Goal: Communication & Community: Answer question/provide support

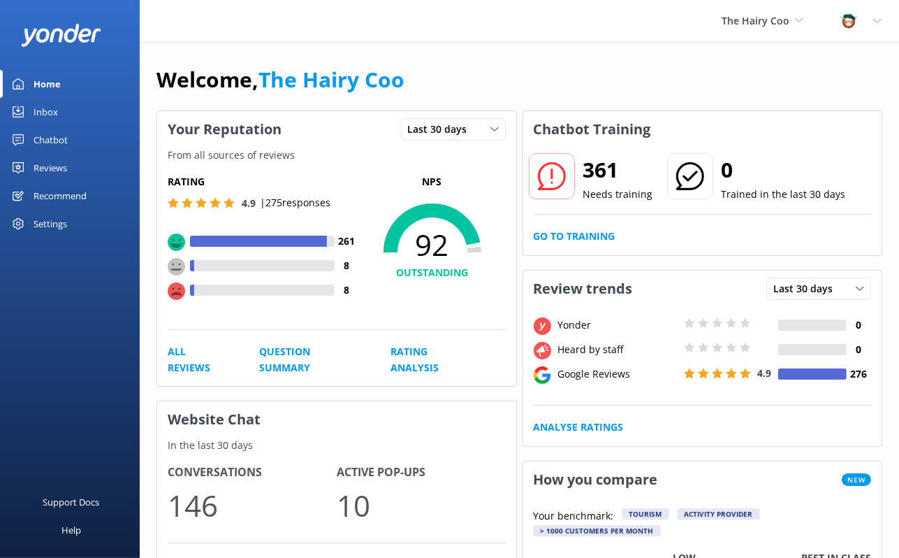
click at [31, 107] on link "Inbox" at bounding box center [70, 112] width 140 height 28
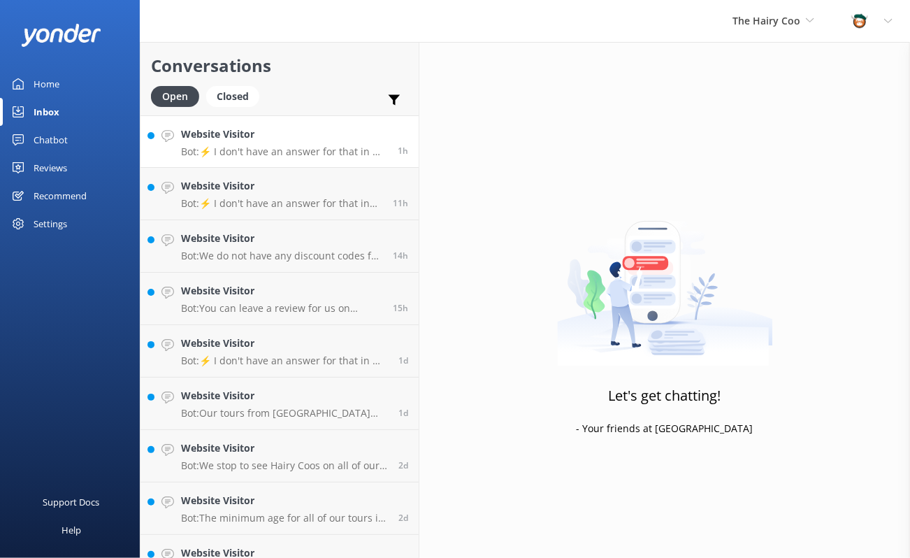
click at [258, 160] on link "Website Visitor Bot: ⚡ I don't have an answer for that in my knowledge base. Pl…" at bounding box center [279, 141] width 278 height 52
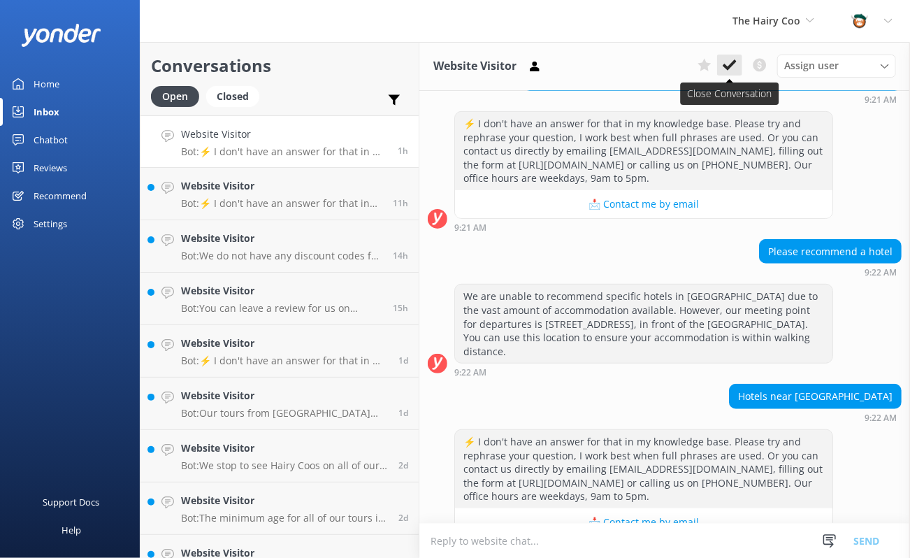
scroll to position [293, 0]
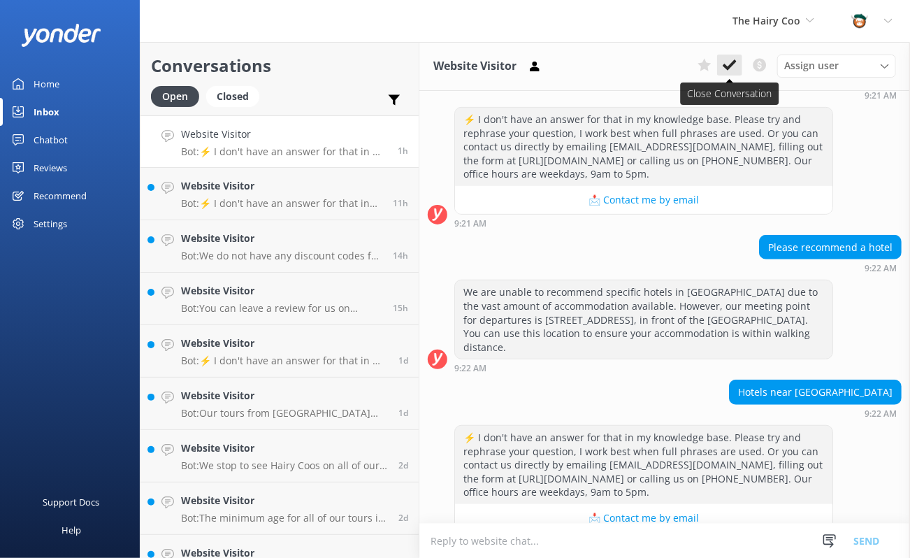
click at [735, 62] on use at bounding box center [729, 64] width 14 height 11
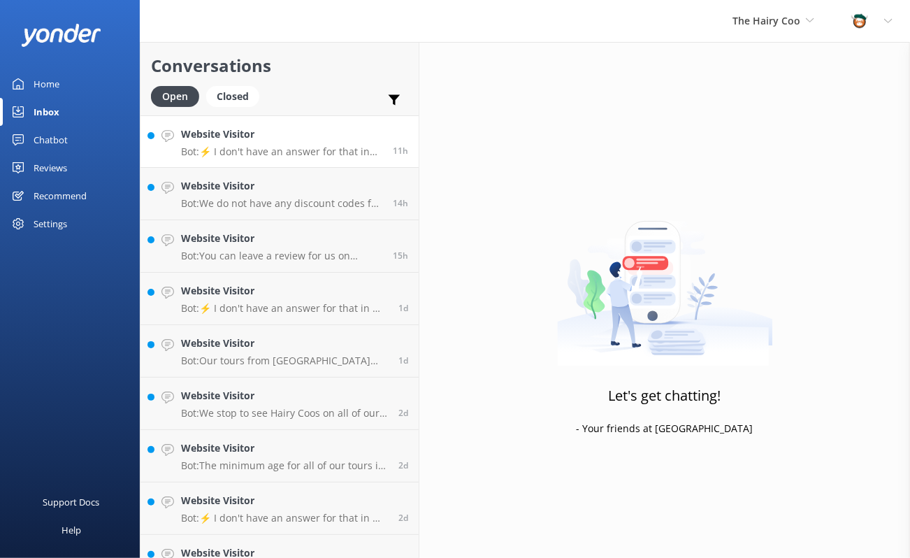
click at [259, 157] on p "Bot: ⚡ I don't have an answer for that in my knowledge base. Please try and rep…" at bounding box center [281, 151] width 201 height 13
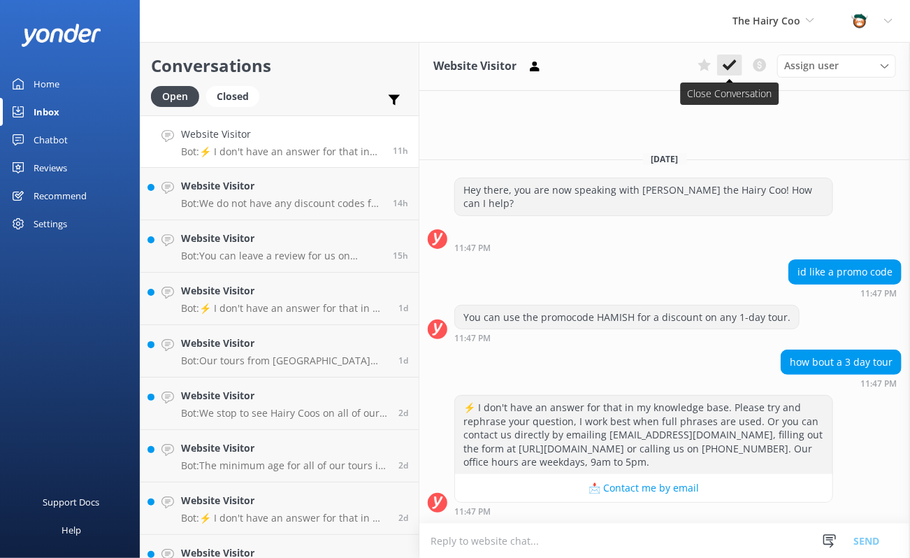
click at [735, 61] on use at bounding box center [729, 64] width 14 height 11
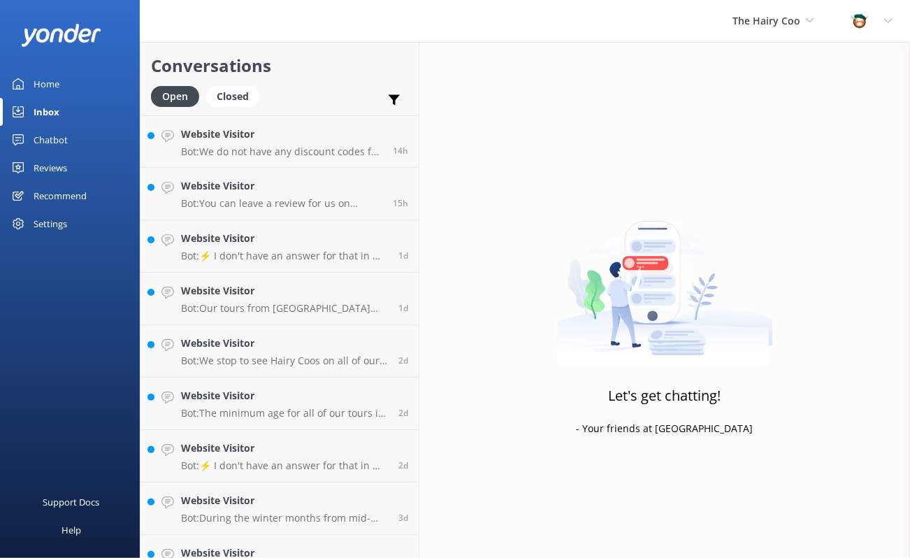
click at [247, 157] on p "Bot: We do not have any discount codes for our multi-day tours. However, you ca…" at bounding box center [281, 151] width 201 height 13
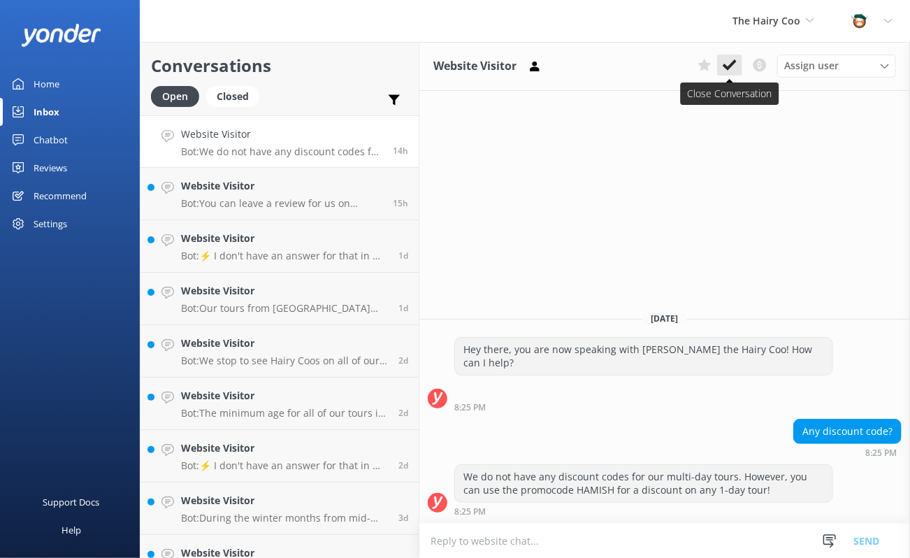
click at [733, 66] on icon at bounding box center [729, 65] width 14 height 14
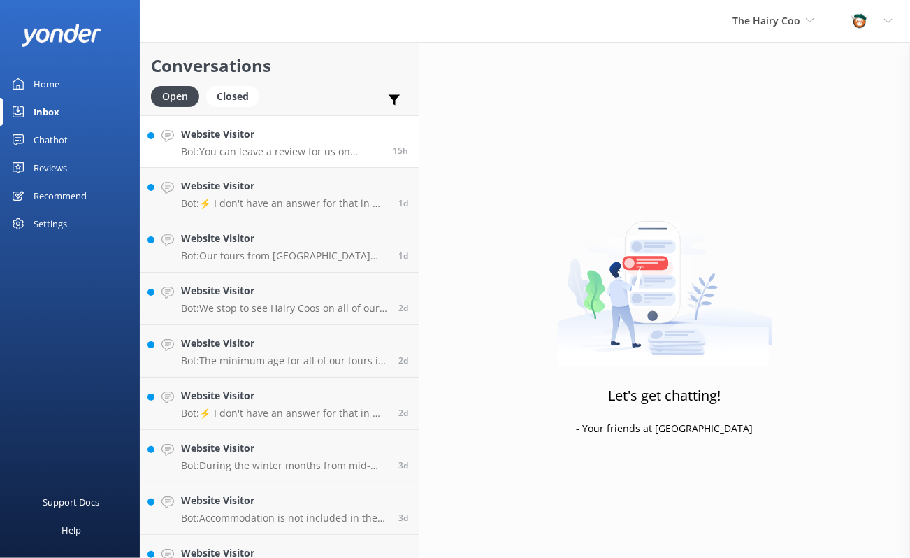
click at [231, 143] on div "Website Visitor Bot: You can leave a review for us on Google, TripAdvisor, GetY…" at bounding box center [281, 141] width 201 height 30
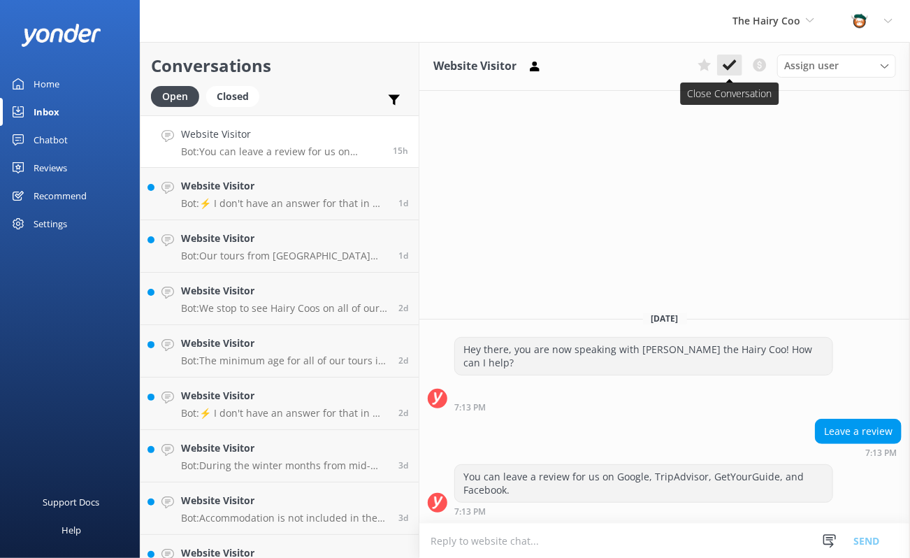
click at [733, 60] on icon at bounding box center [729, 65] width 14 height 14
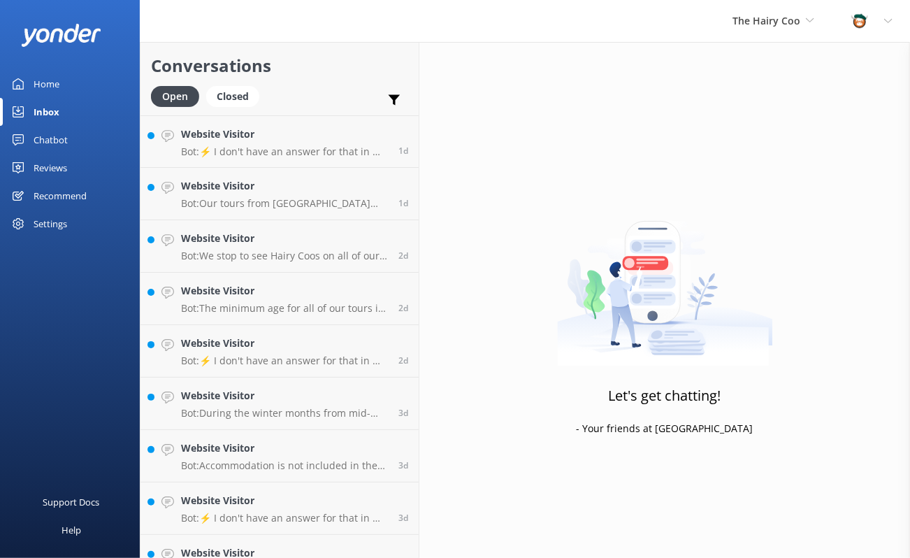
click at [257, 155] on p "Bot: ⚡ I don't have an answer for that in my knowledge base. Please try and rep…" at bounding box center [284, 151] width 207 height 13
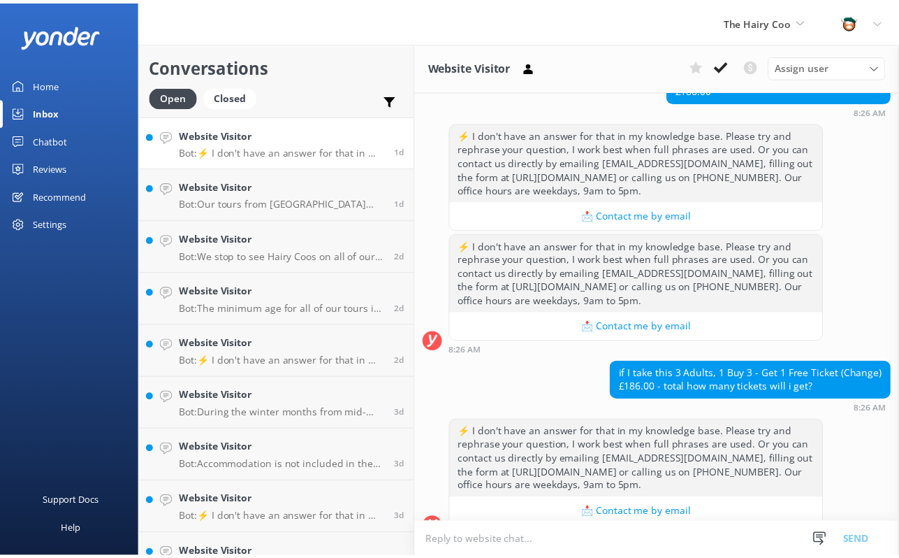
scroll to position [290, 0]
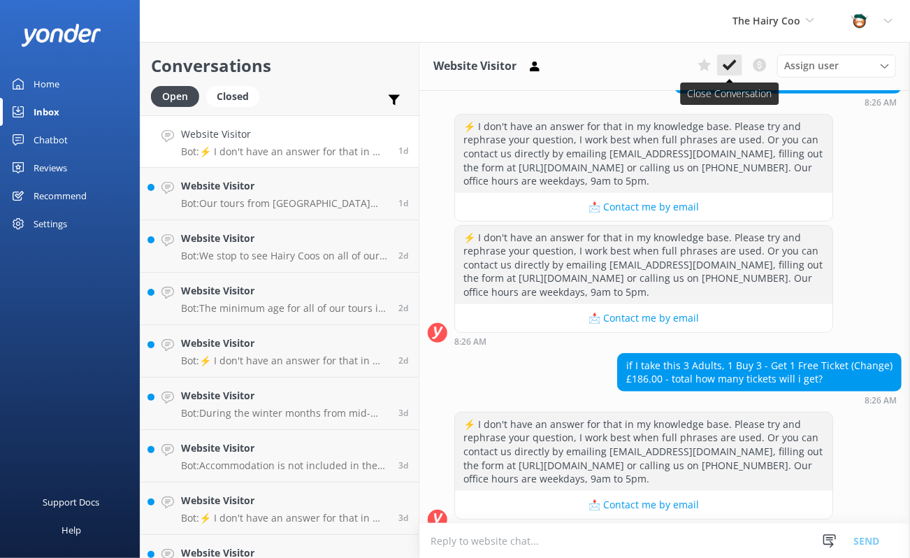
click at [732, 65] on use at bounding box center [729, 64] width 14 height 11
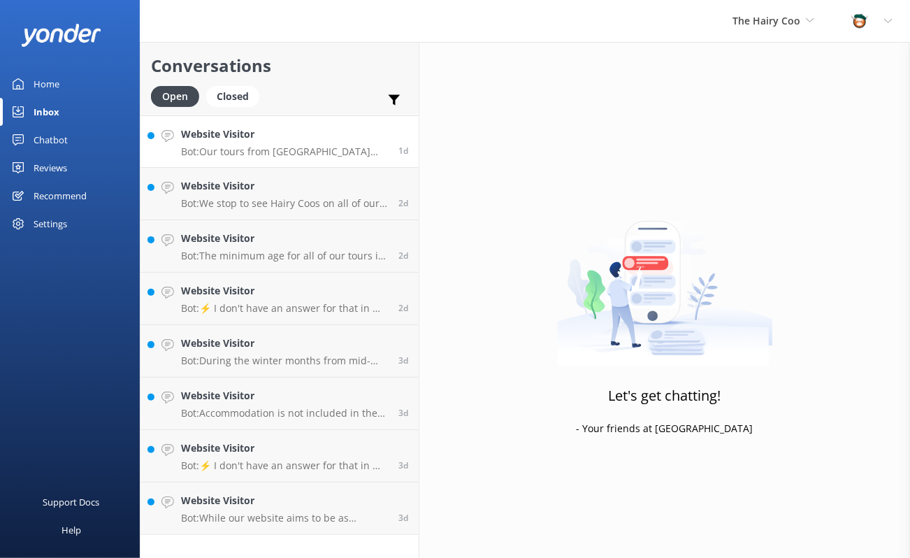
click at [224, 149] on p "Bot: Our tours from [GEOGRAPHIC_DATA] depart from [STREET_ADDRESS], in front of…" at bounding box center [284, 151] width 207 height 13
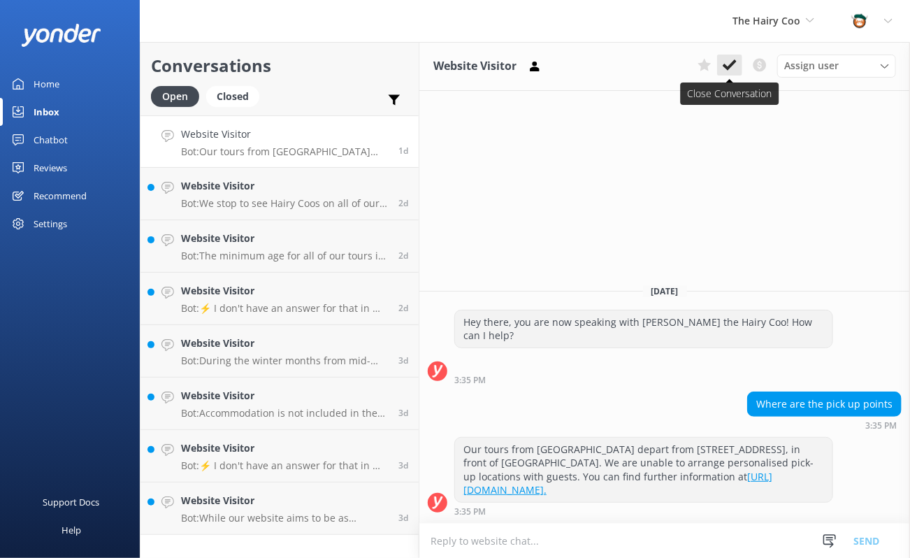
click at [741, 64] on button at bounding box center [729, 65] width 25 height 21
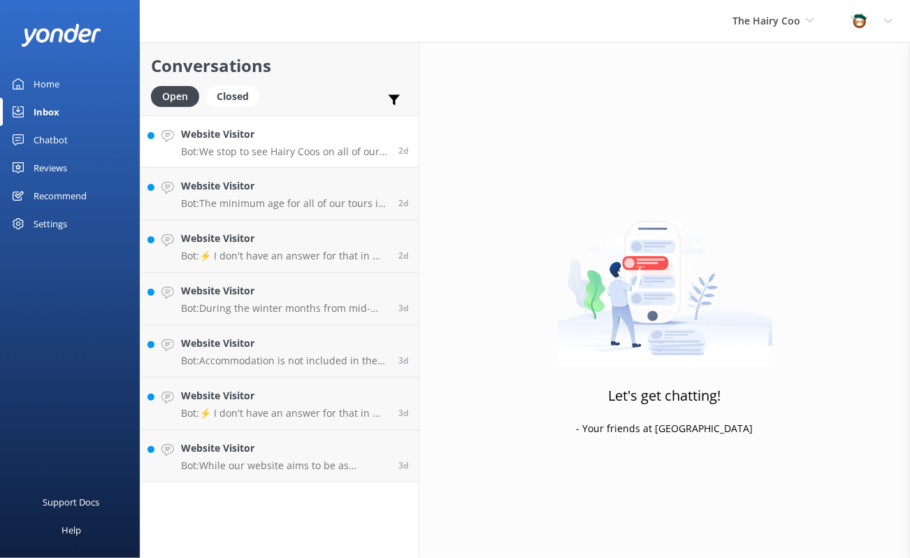
click at [277, 163] on link "Website Visitor Bot: We stop to see Hairy Coos on all of our tours, except for …" at bounding box center [279, 141] width 278 height 52
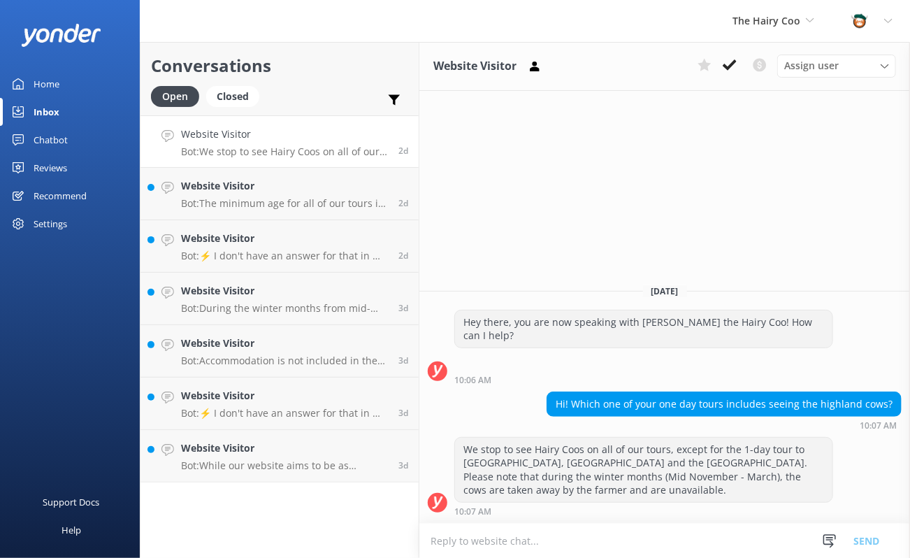
drag, startPoint x: 732, startPoint y: 62, endPoint x: 723, endPoint y: 62, distance: 9.1
click at [732, 62] on use at bounding box center [729, 64] width 14 height 11
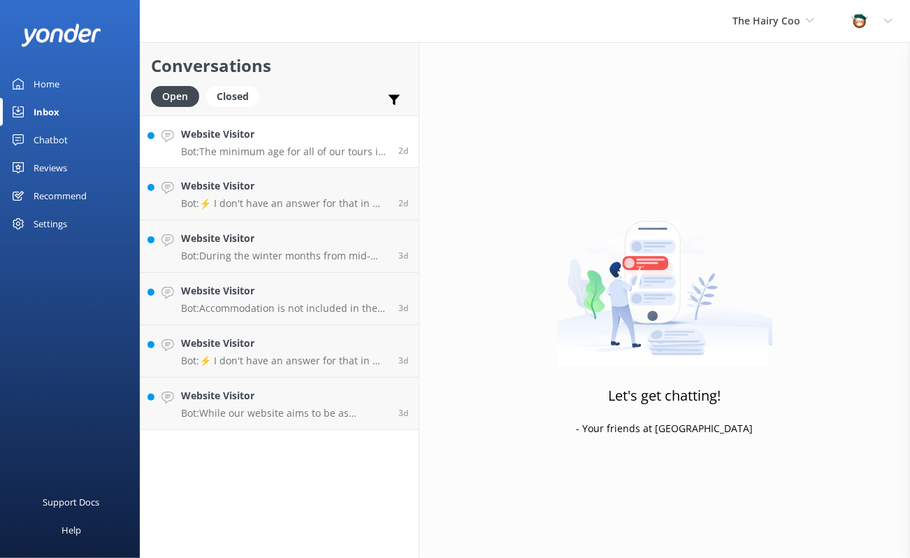
click at [263, 153] on p "Bot: The minimum age for all of our tours is [DEMOGRAPHIC_DATA], and we cannot …" at bounding box center [284, 151] width 207 height 13
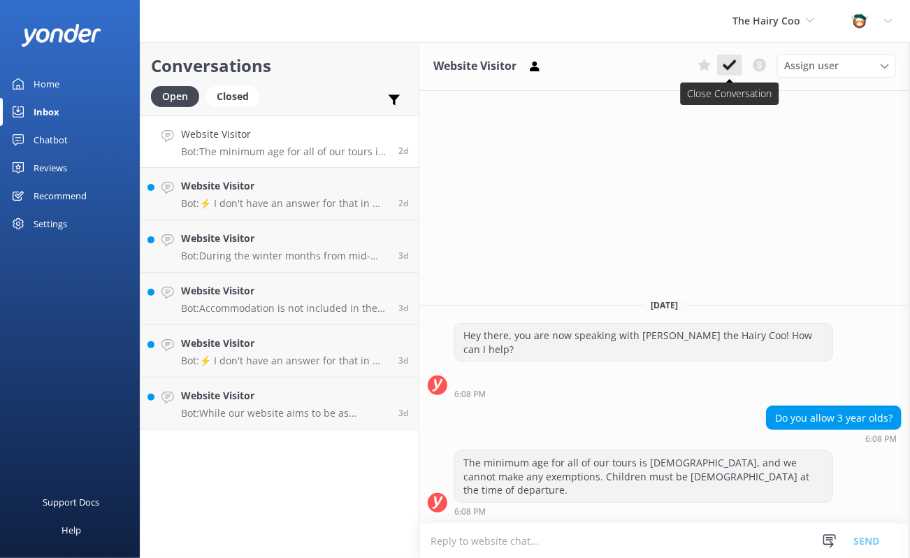
click at [732, 60] on icon at bounding box center [729, 65] width 14 height 14
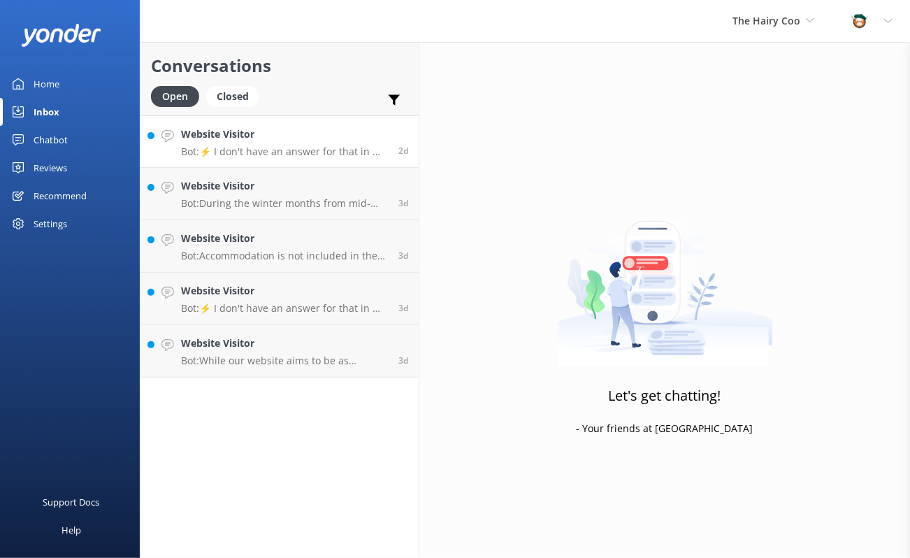
click at [263, 150] on p "Bot: ⚡ I don't have an answer for that in my knowledge base. Please try and rep…" at bounding box center [284, 151] width 207 height 13
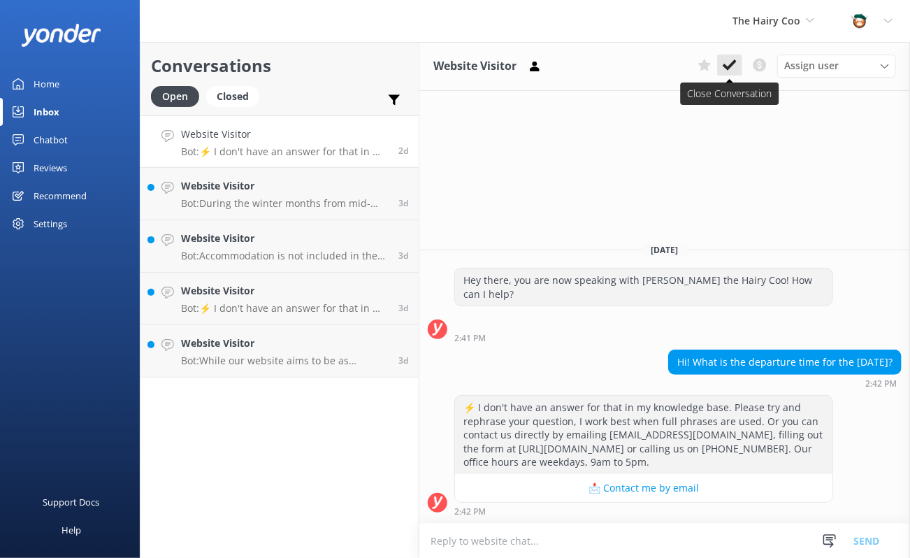
click at [728, 65] on icon at bounding box center [729, 65] width 14 height 14
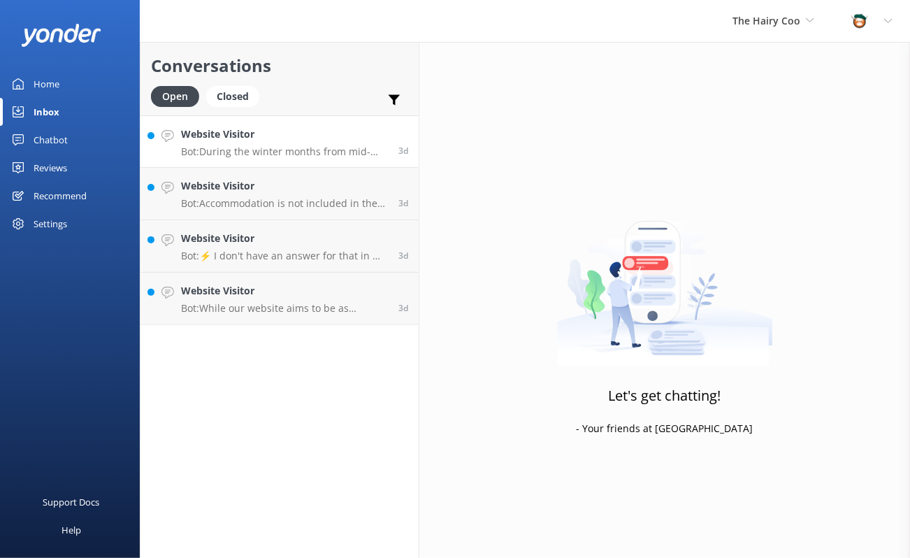
click at [298, 140] on h4 "Website Visitor" at bounding box center [284, 133] width 207 height 15
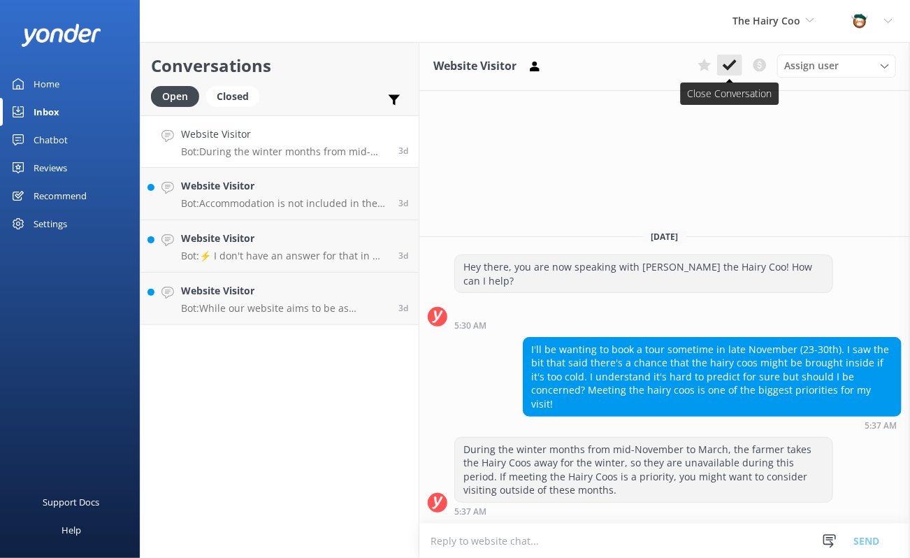
click at [733, 66] on icon at bounding box center [729, 65] width 14 height 14
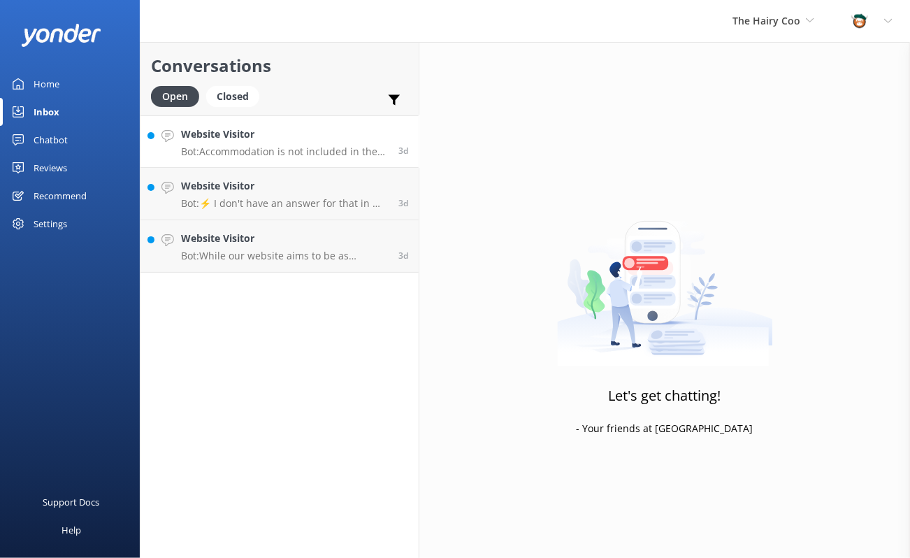
click at [274, 149] on p "Bot: Accommodation is not included in the price of our tours to the [GEOGRAPHIC…" at bounding box center [284, 151] width 207 height 13
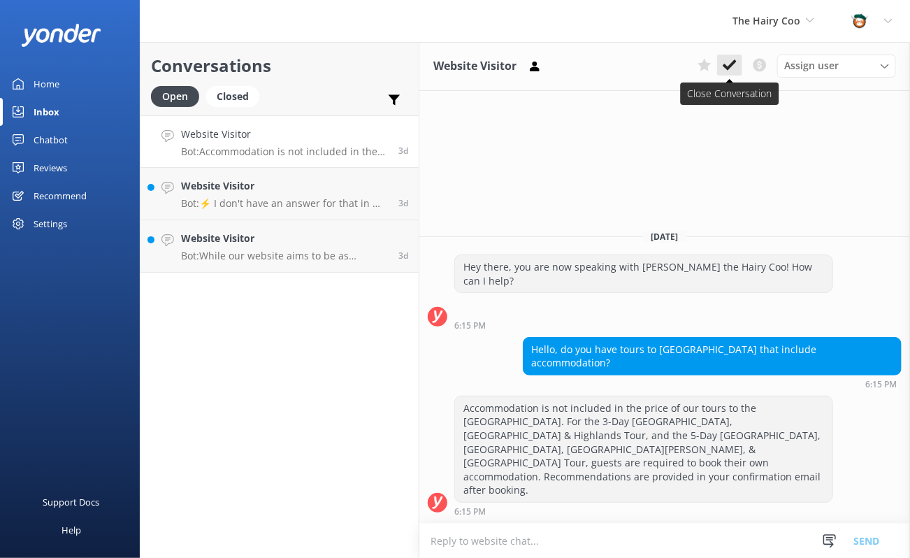
click at [735, 61] on use at bounding box center [729, 64] width 14 height 11
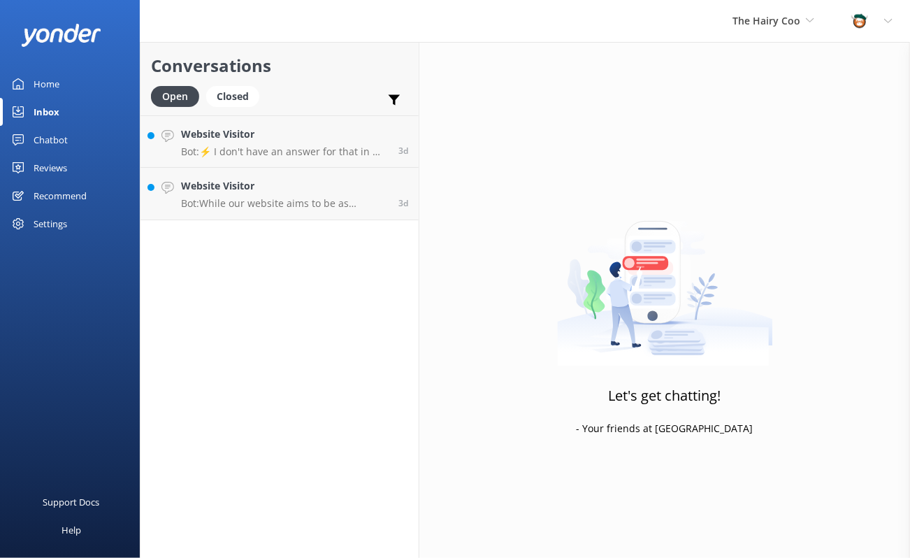
drag, startPoint x: 216, startPoint y: 310, endPoint x: 232, endPoint y: 47, distance: 263.2
click at [218, 310] on div "Conversations Open Closed Important Converted Assigned to me Unassigned Website…" at bounding box center [279, 300] width 279 height 516
click at [244, 168] on link "Website Visitor Bot: While our website aims to be as descriptive as possible re…" at bounding box center [279, 194] width 278 height 52
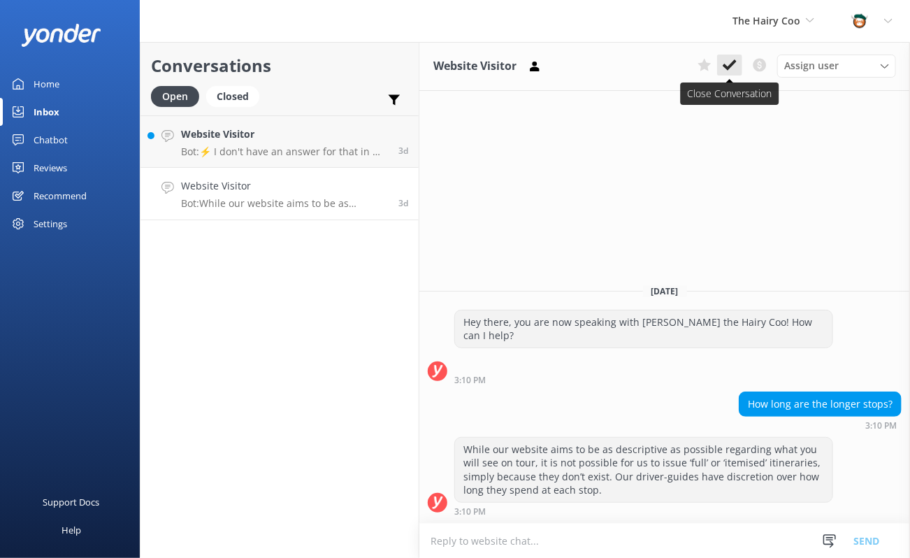
click at [731, 66] on use at bounding box center [729, 64] width 14 height 11
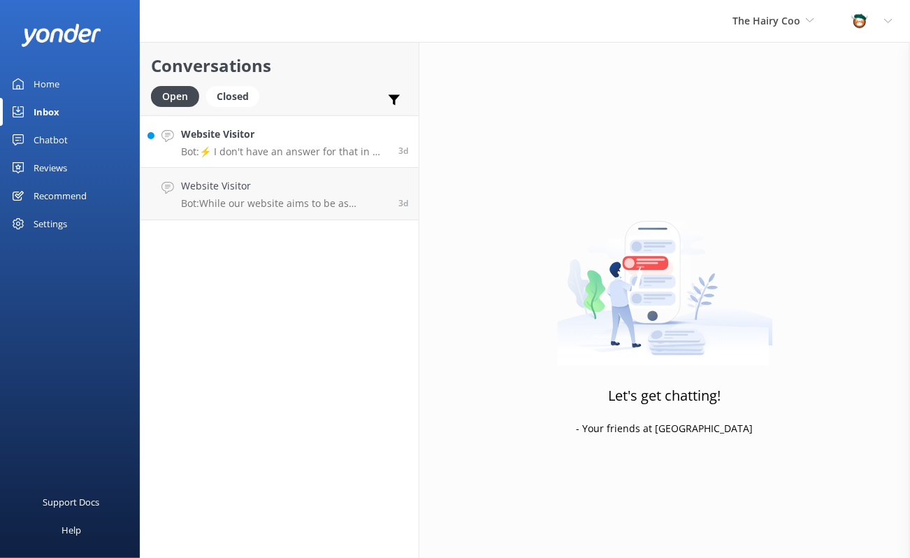
click at [274, 146] on p "Bot: ⚡ I don't have an answer for that in my knowledge base. Please try and rep…" at bounding box center [284, 151] width 207 height 13
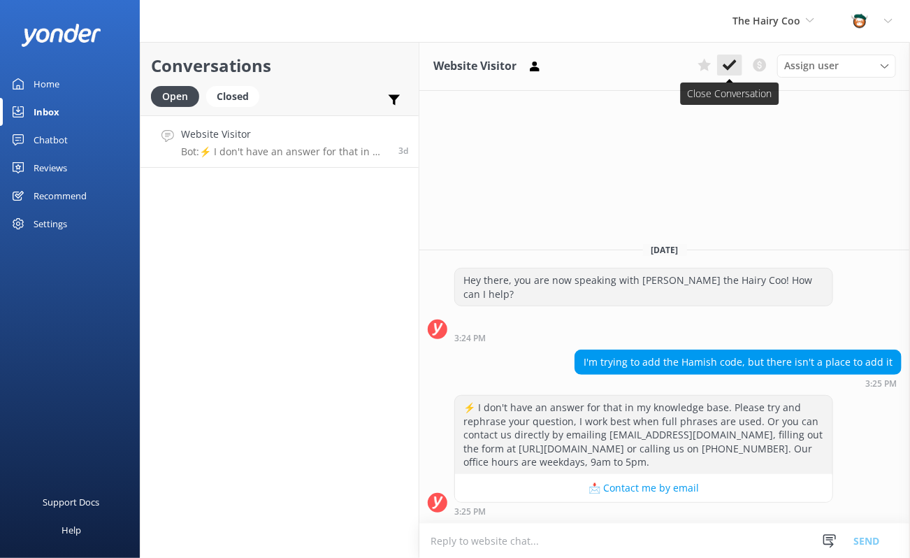
click at [729, 59] on icon at bounding box center [729, 65] width 14 height 14
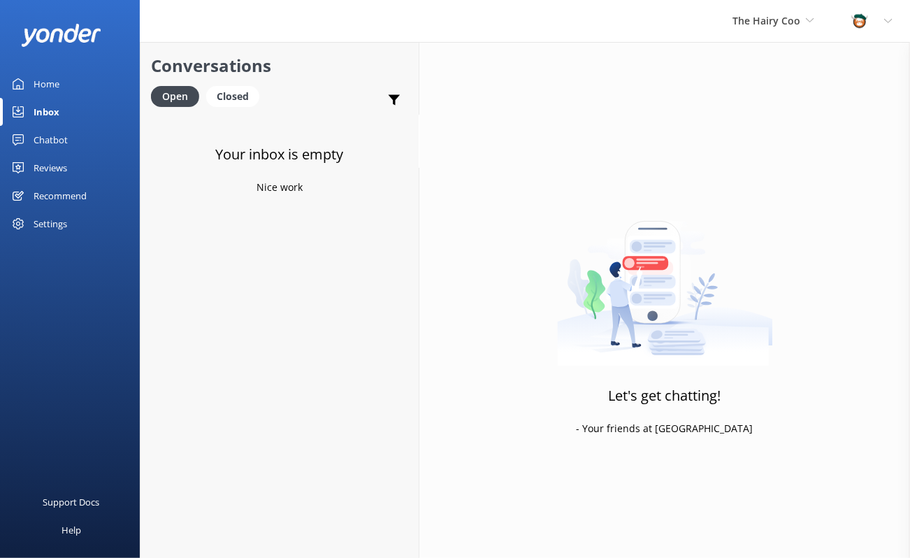
click at [45, 94] on div "Home" at bounding box center [47, 84] width 26 height 28
